Goal: Obtain resource: Download file/media

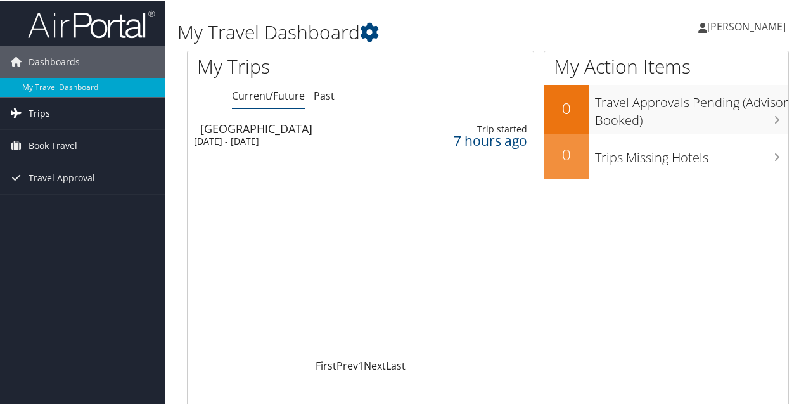
click at [76, 117] on link "Trips" at bounding box center [82, 112] width 165 height 32
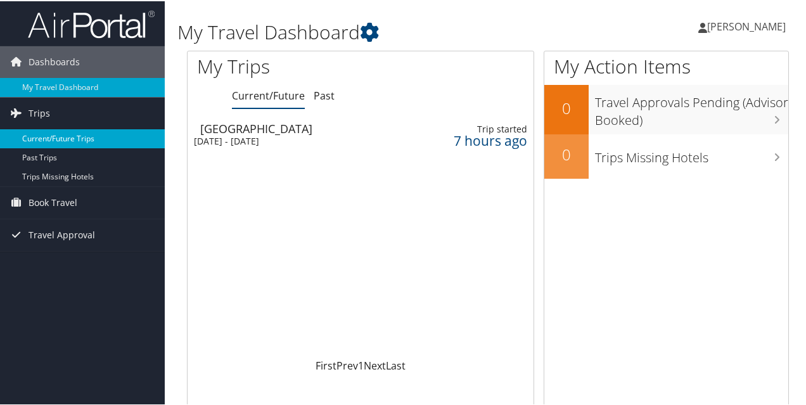
click at [59, 138] on link "Current/Future Trips" at bounding box center [82, 137] width 165 height 19
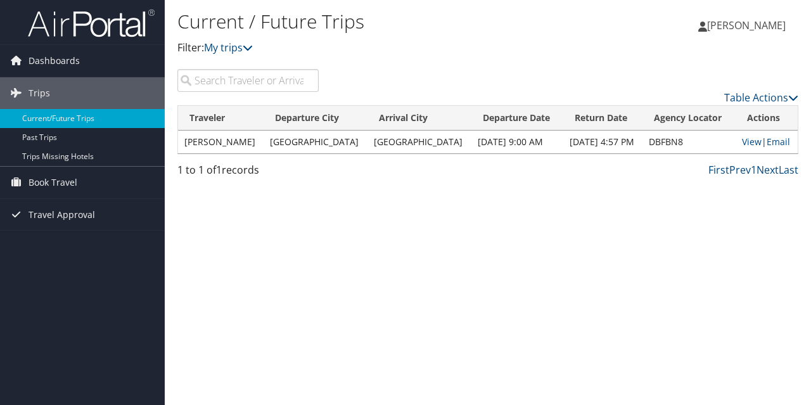
click at [367, 137] on td "Denver" at bounding box center [419, 142] width 104 height 23
click at [750, 141] on link "View" at bounding box center [752, 142] width 20 height 12
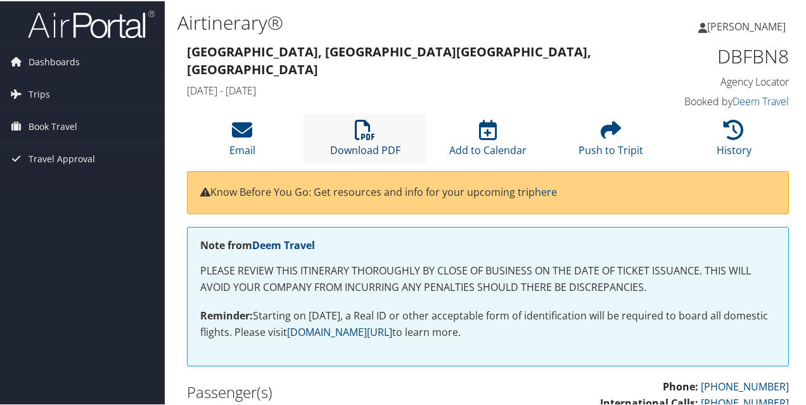
click at [375, 146] on link "Download PDF" at bounding box center [365, 140] width 70 height 30
